Goal: Task Accomplishment & Management: Manage account settings

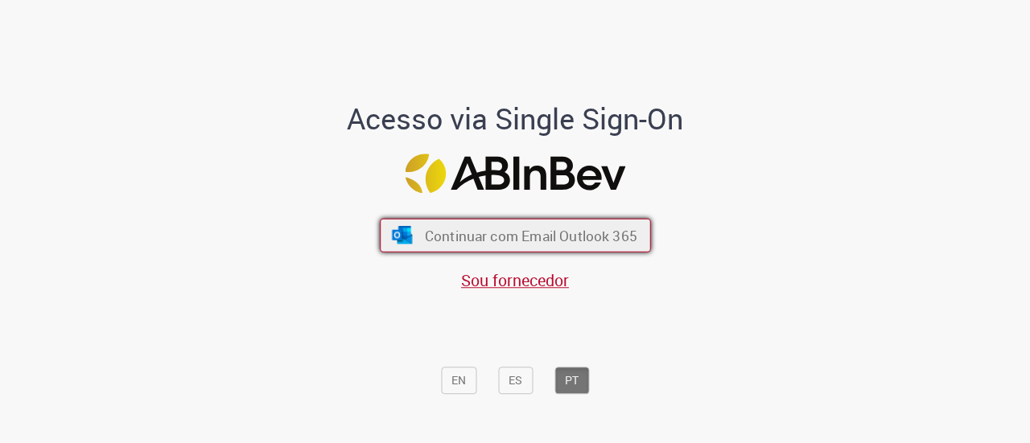
drag, startPoint x: 485, startPoint y: 228, endPoint x: 478, endPoint y: 221, distance: 9.7
click at [485, 228] on span "Continuar com Email Outlook 365" at bounding box center [530, 235] width 212 height 19
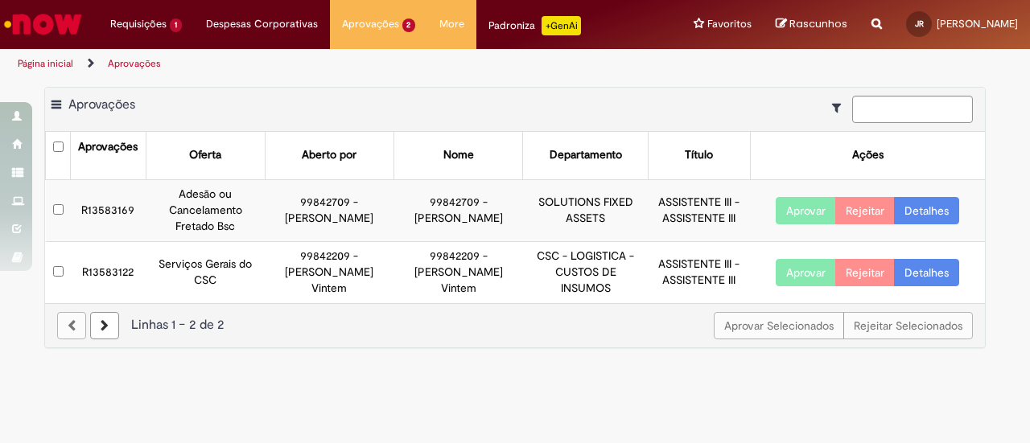
drag, startPoint x: 951, startPoint y: 205, endPoint x: 898, endPoint y: 215, distance: 54.0
click at [951, 205] on link "Detalhes" at bounding box center [926, 210] width 65 height 27
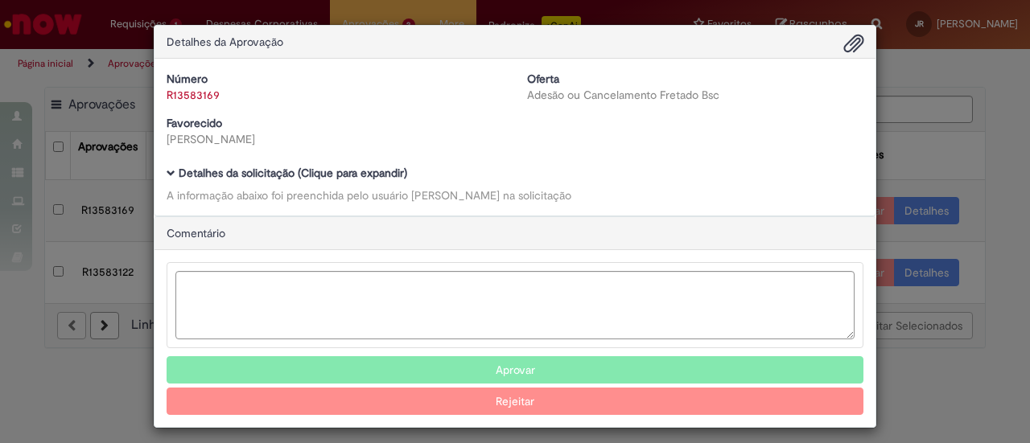
click at [167, 175] on span "Ambev Approval Modal" at bounding box center [171, 173] width 9 height 9
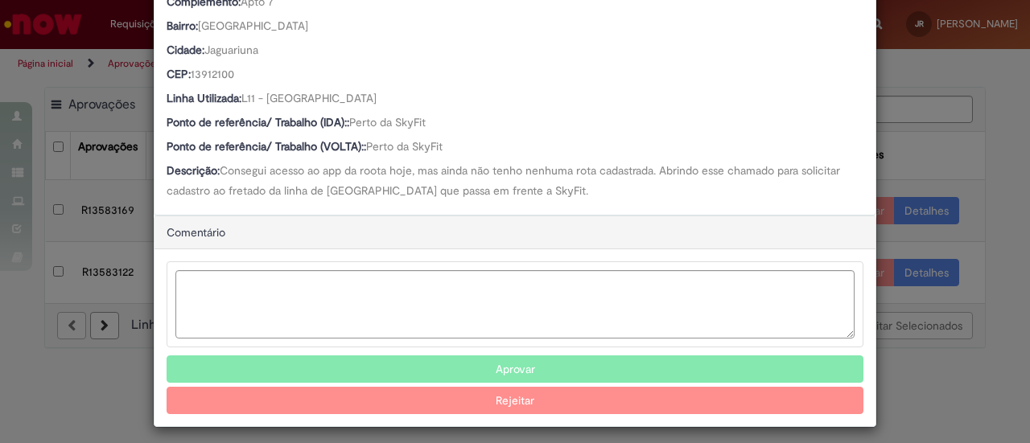
scroll to position [732, 0]
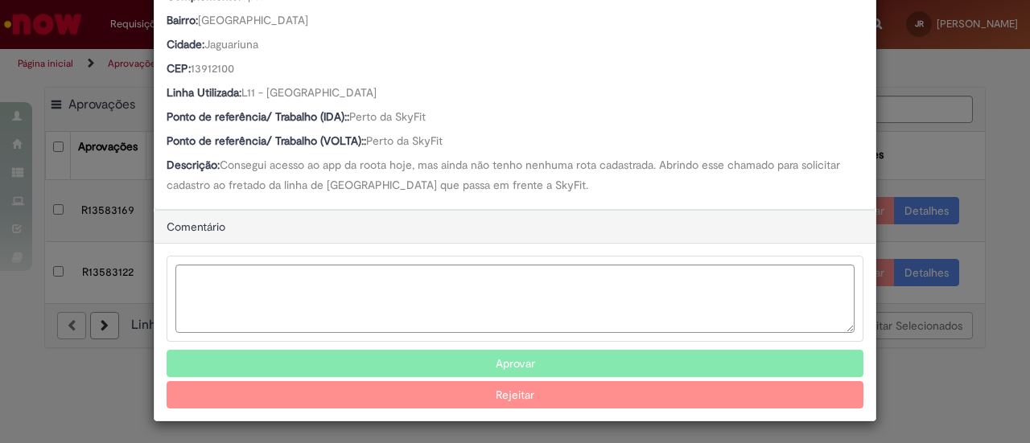
click at [489, 358] on button "Aprovar" at bounding box center [515, 363] width 697 height 27
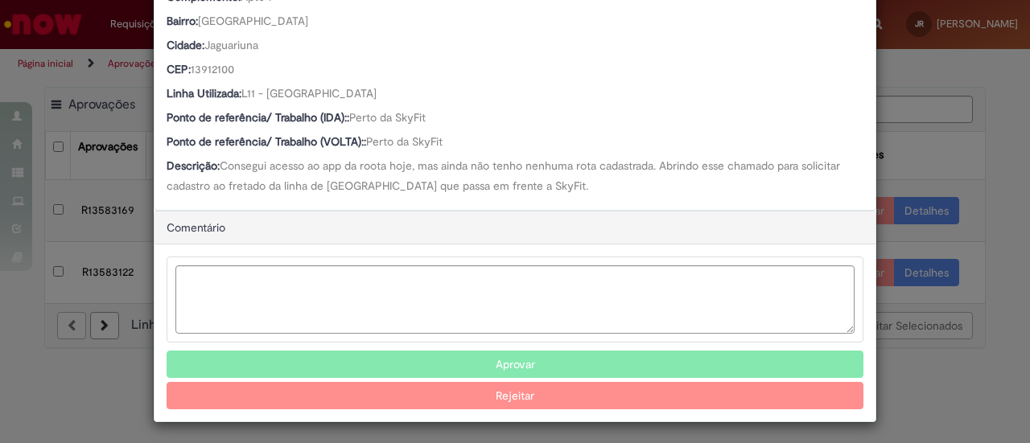
scroll to position [522, 0]
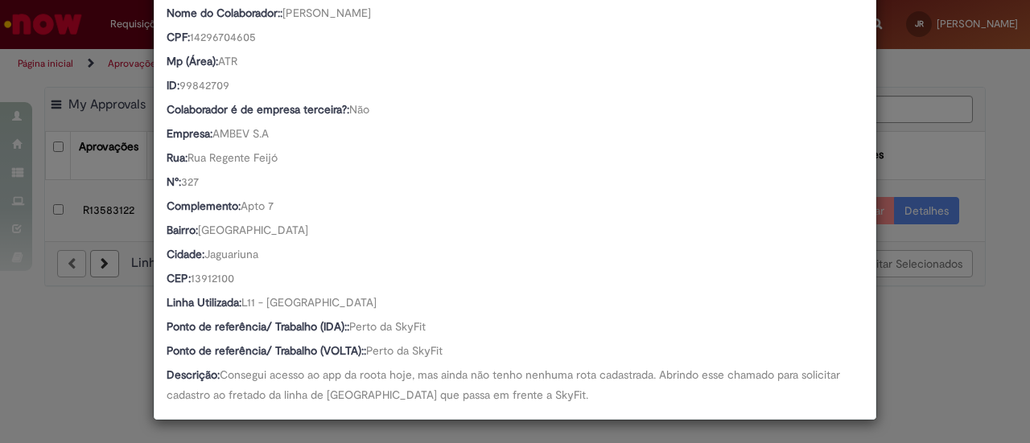
click at [876, 260] on div "Detalhes da Aprovação Número R13583169 Oferta Adesão ou Cancelamento Fretado Bs…" at bounding box center [515, 221] width 1030 height 443
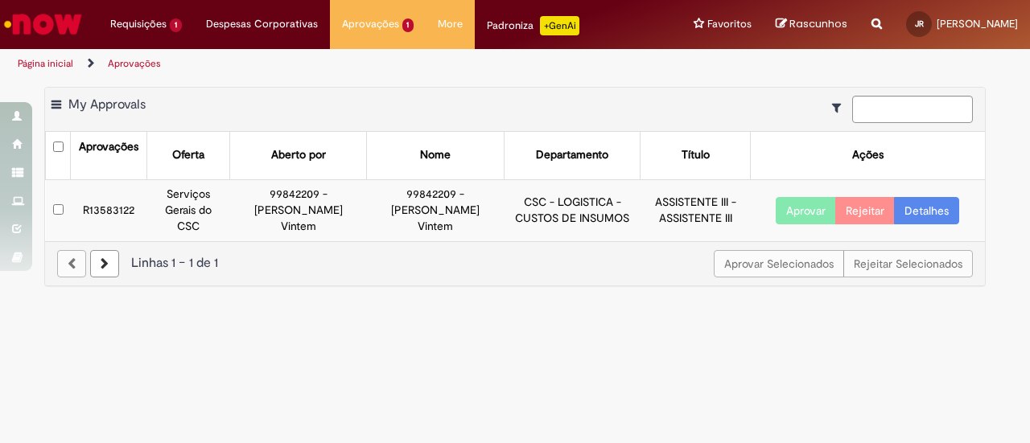
click at [918, 199] on link "Detalhes" at bounding box center [926, 210] width 65 height 27
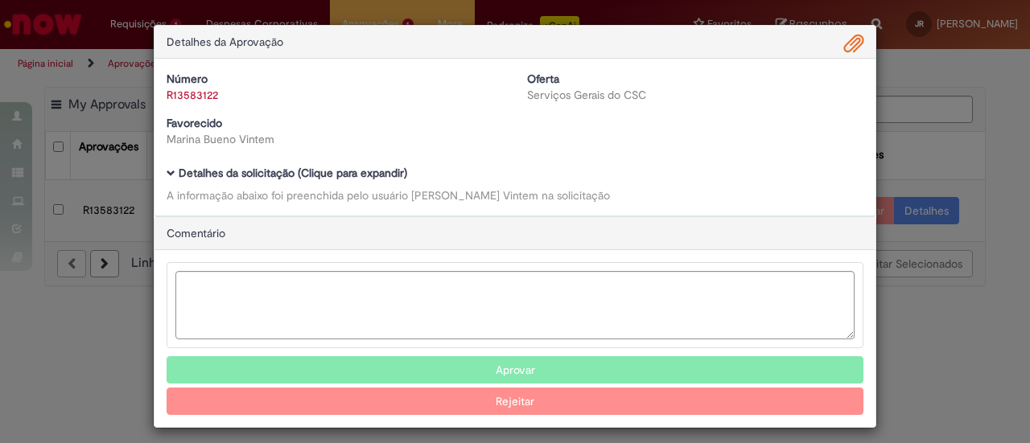
click at [167, 180] on div "Detalhes da solicitação (Clique para expandir) A informação abaixo foi preenchi…" at bounding box center [515, 185] width 697 height 36
click at [167, 173] on span "Ambev Approval Modal" at bounding box center [171, 173] width 9 height 9
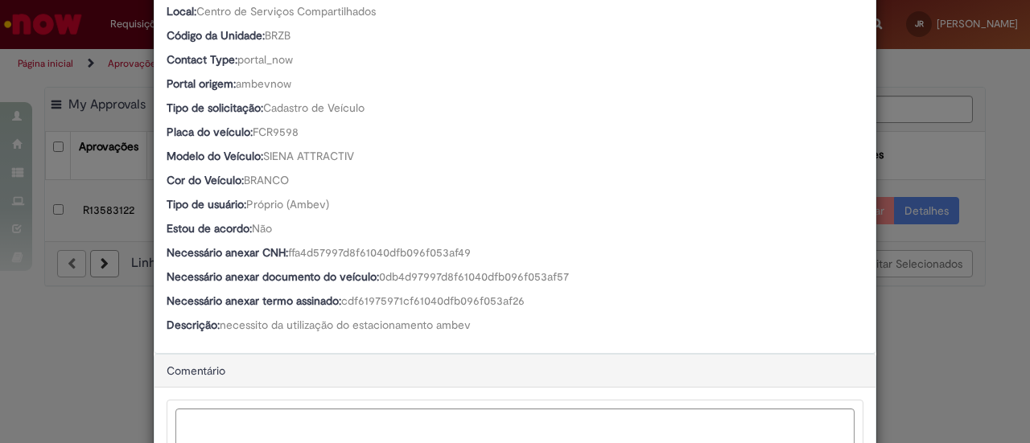
scroll to position [546, 0]
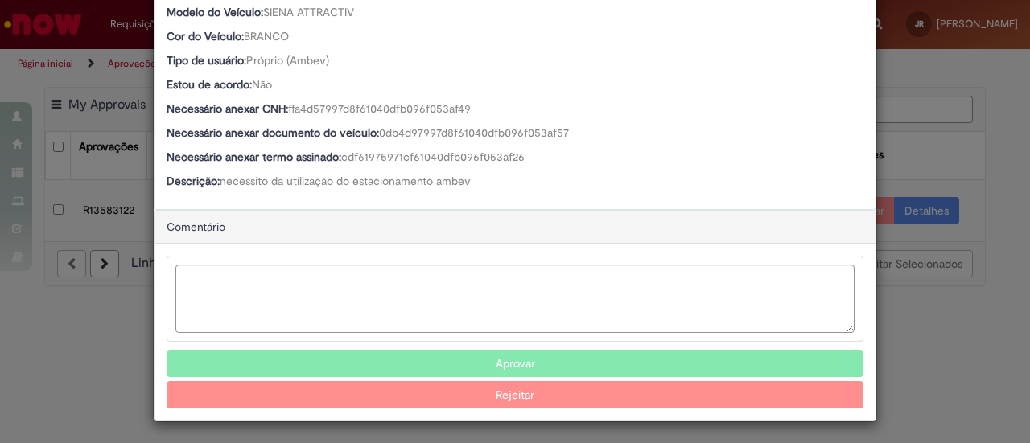
click at [517, 360] on button "Aprovar" at bounding box center [515, 363] width 697 height 27
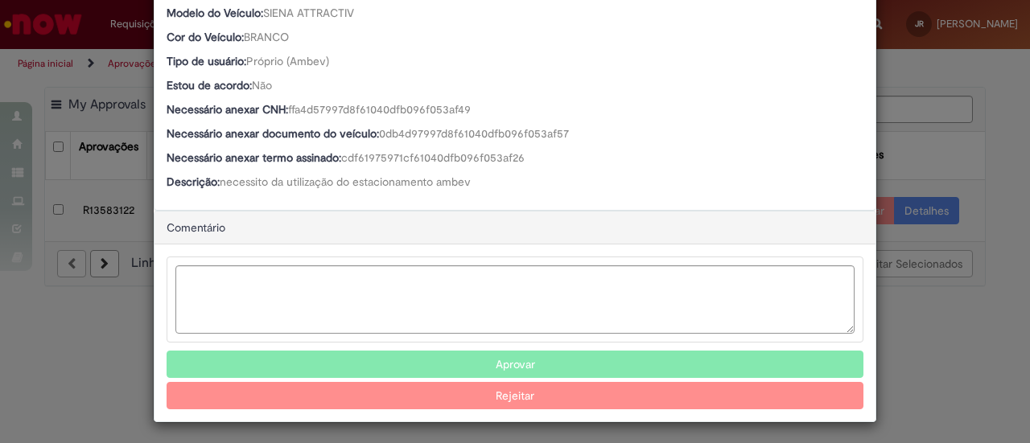
scroll to position [336, 0]
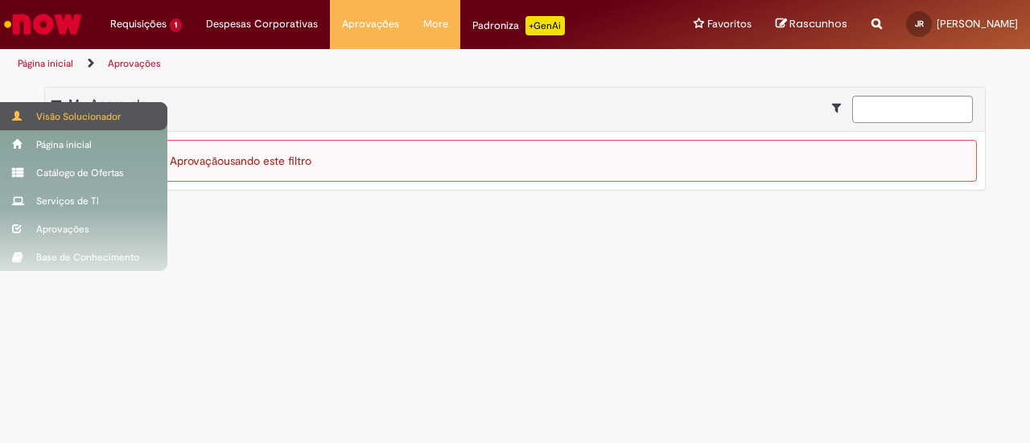
click at [58, 110] on div "Visão Solucionador" at bounding box center [83, 116] width 167 height 28
